Goal: Contribute content: Add original content to the website for others to see

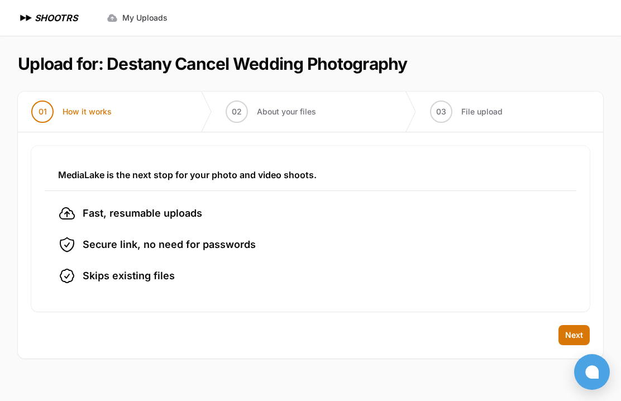
drag, startPoint x: 579, startPoint y: 340, endPoint x: 612, endPoint y: 291, distance: 58.9
click at [580, 340] on span "Next" at bounding box center [574, 335] width 18 height 11
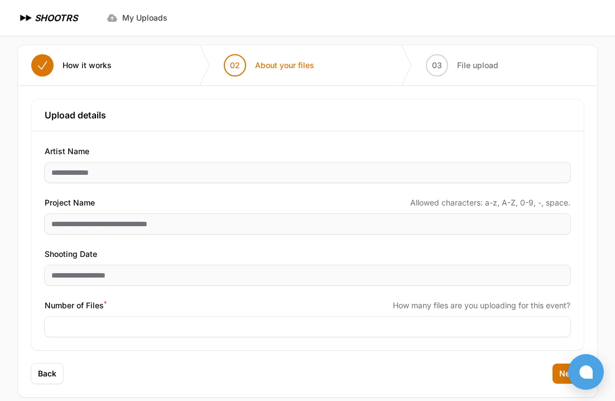
scroll to position [60, 0]
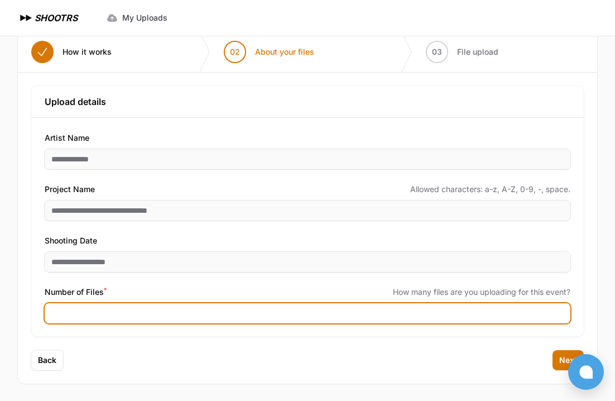
click at [165, 316] on input "Number of Files *" at bounding box center [308, 313] width 526 height 20
type input "****"
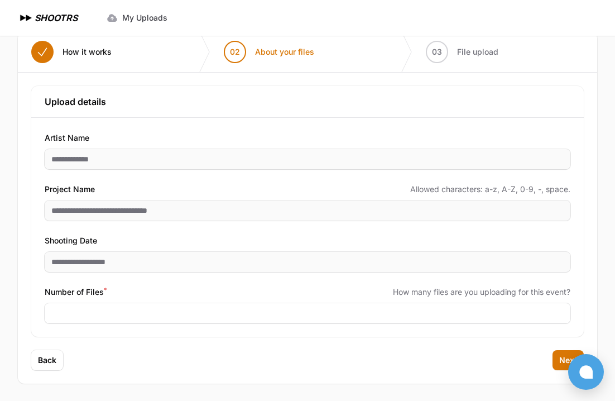
click at [463, 364] on div "Back Next" at bounding box center [308, 367] width 580 height 34
click at [565, 361] on span "Next" at bounding box center [569, 360] width 18 height 11
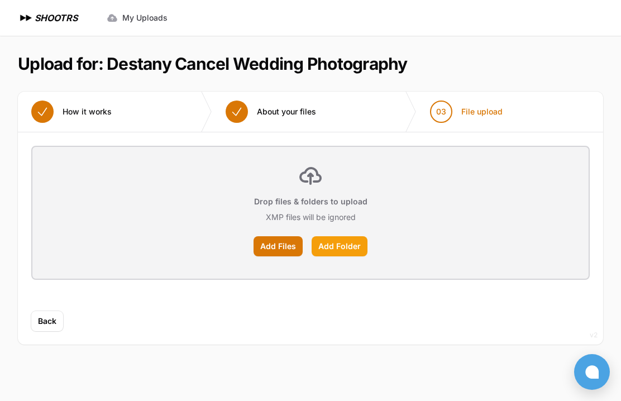
click at [356, 250] on label "Add Folder" at bounding box center [340, 246] width 56 height 20
click at [0, 0] on input "Add Folder" at bounding box center [0, 0] width 0 height 0
